Goal: Information Seeking & Learning: Understand process/instructions

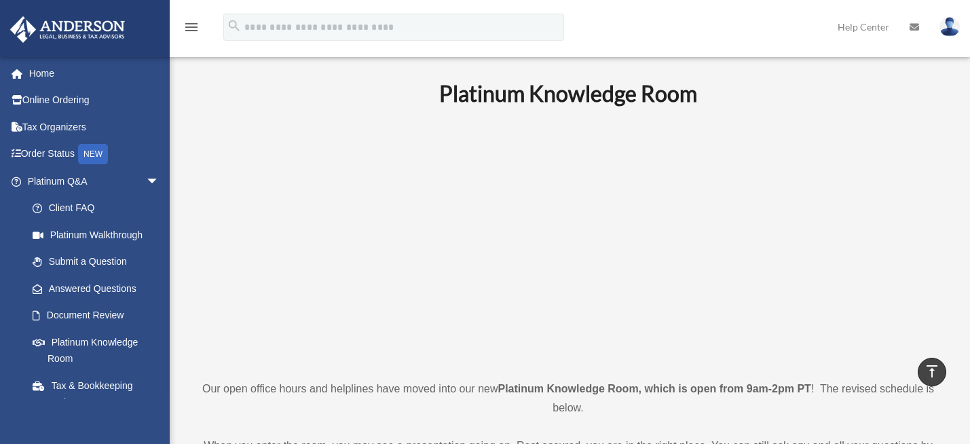
scroll to position [339, 0]
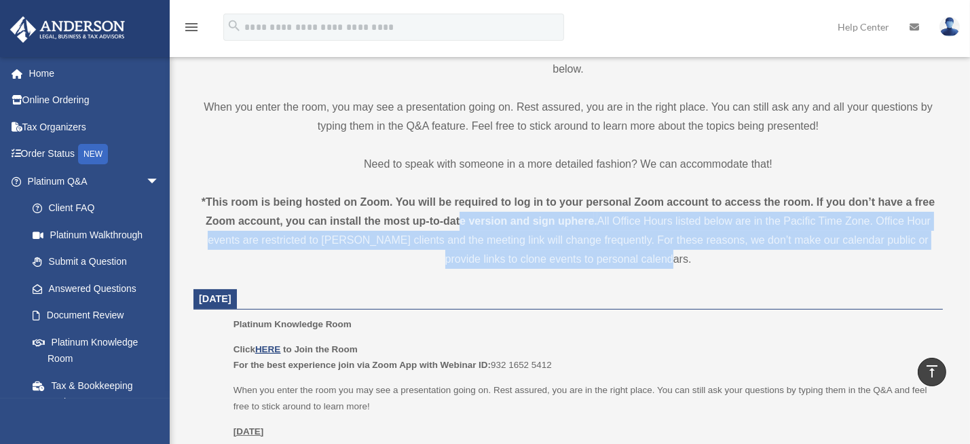
drag, startPoint x: 459, startPoint y: 220, endPoint x: 734, endPoint y: 261, distance: 278.1
click at [734, 261] on div "*This room is being hosted on Zoom. You will be required to log in to your pers…" at bounding box center [569, 231] width 750 height 76
click at [684, 261] on div "*This room is being hosted on Zoom. You will be required to log in to your pers…" at bounding box center [569, 231] width 750 height 76
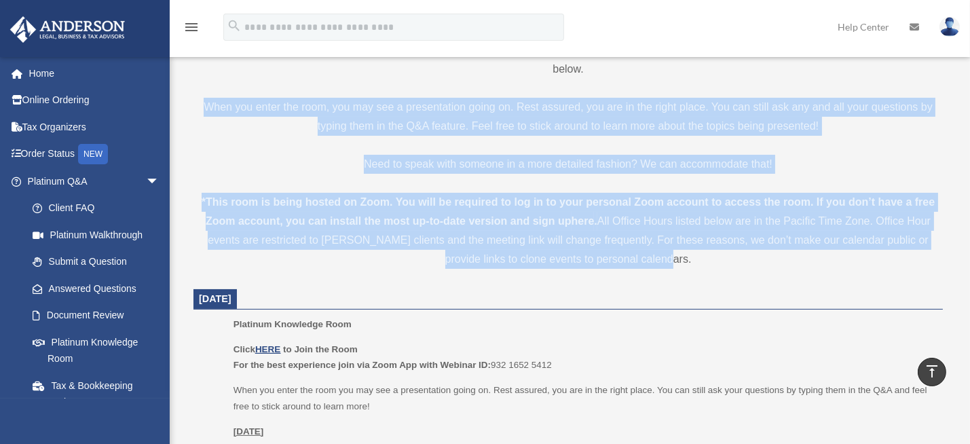
drag, startPoint x: 678, startPoint y: 261, endPoint x: 232, endPoint y: 121, distance: 467.5
click at [258, 131] on p "When you enter the room, you may see a presentation going on. Rest assured, you…" at bounding box center [569, 117] width 750 height 38
drag, startPoint x: 203, startPoint y: 108, endPoint x: 878, endPoint y: 259, distance: 691.7
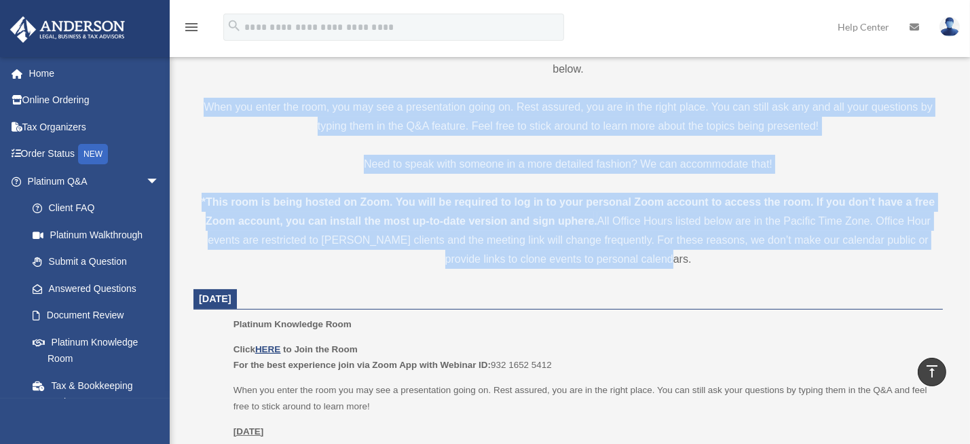
click at [878, 259] on div "*This room is being hosted on Zoom. You will be required to log in to your pers…" at bounding box center [569, 231] width 750 height 76
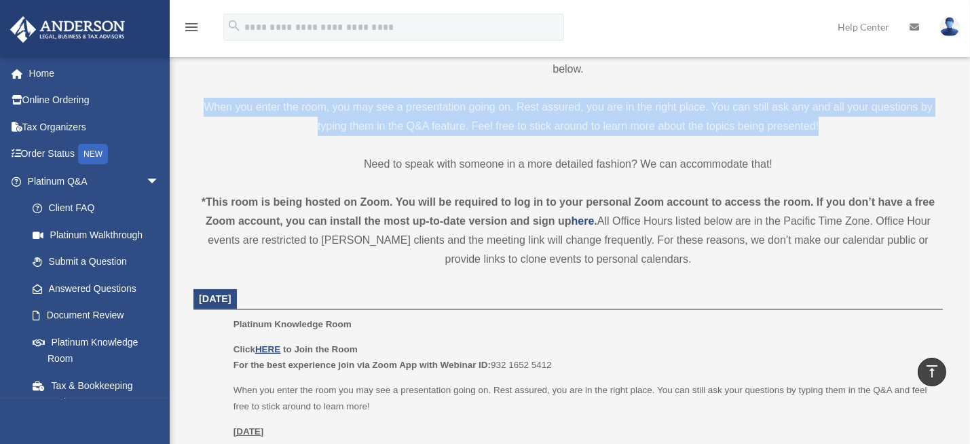
drag, startPoint x: 198, startPoint y: 110, endPoint x: 828, endPoint y: 126, distance: 630.4
click at [828, 126] on p "When you enter the room, you may see a presentation going on. Rest assured, you…" at bounding box center [569, 117] width 750 height 38
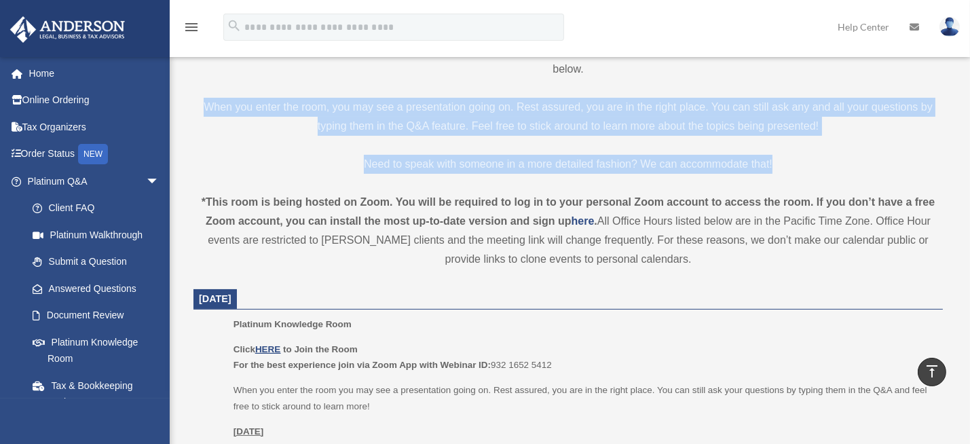
drag, startPoint x: 798, startPoint y: 169, endPoint x: 203, endPoint y: 103, distance: 598.5
click at [203, 103] on p "When you enter the room, you may see a presentation going on. Rest assured, you…" at bounding box center [569, 117] width 750 height 38
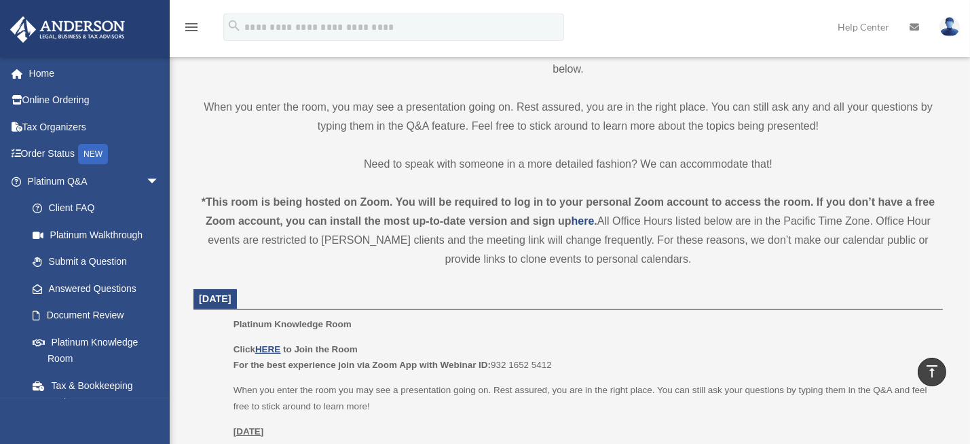
drag, startPoint x: 203, startPoint y: 101, endPoint x: 828, endPoint y: 274, distance: 648.3
click at [691, 255] on div "*This room is being hosted on Zoom. You will be required to log in to your pers…" at bounding box center [569, 231] width 750 height 76
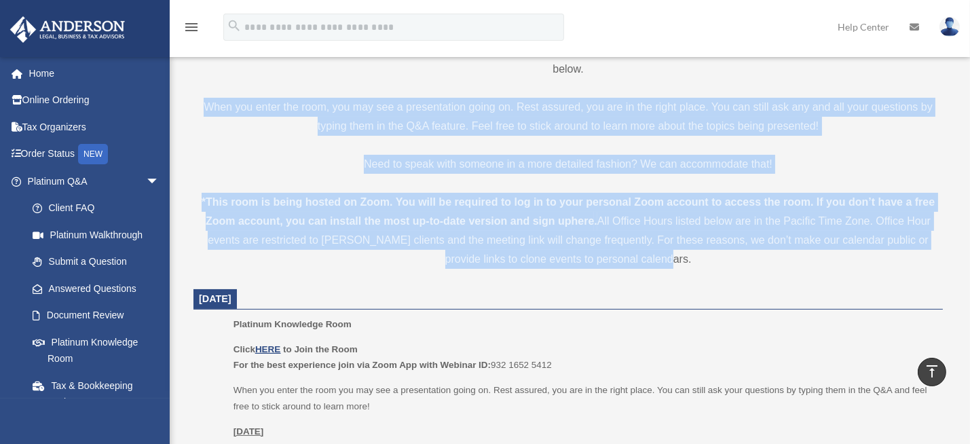
drag, startPoint x: 675, startPoint y: 259, endPoint x: 200, endPoint y: 86, distance: 505.2
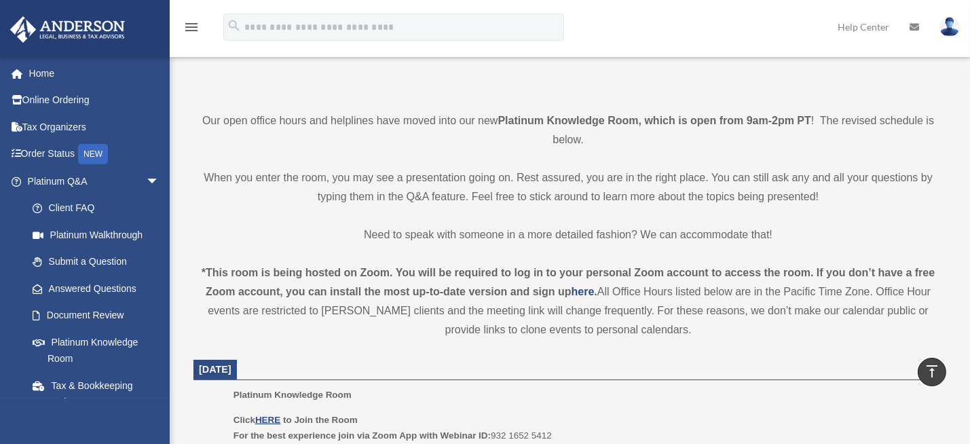
scroll to position [136, 0]
